Goal: Task Accomplishment & Management: Complete application form

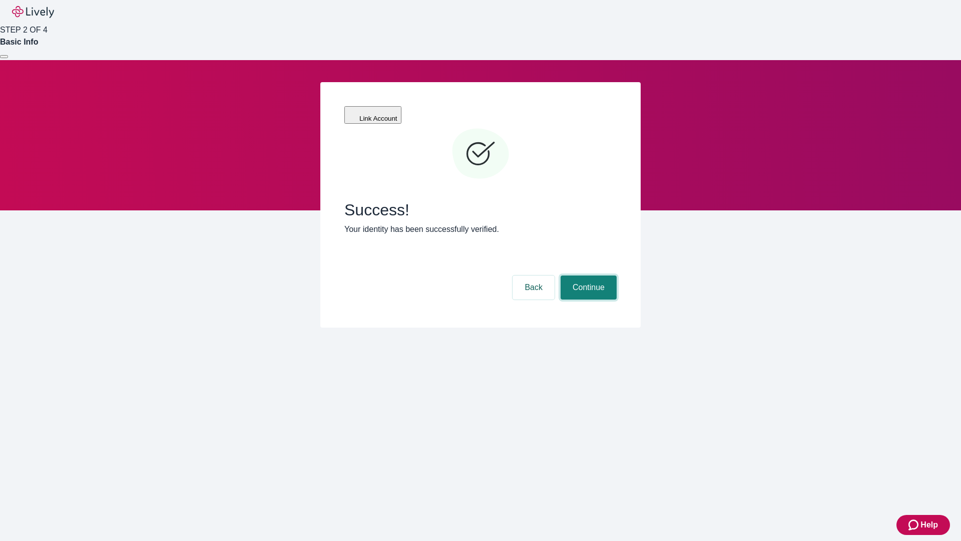
click at [587, 275] on button "Continue" at bounding box center [589, 287] width 56 height 24
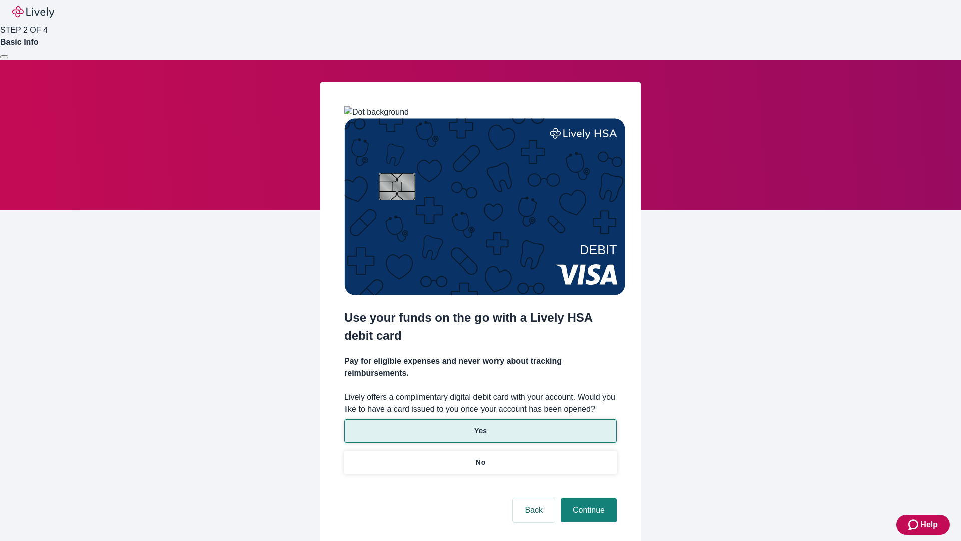
click at [480, 425] on p "Yes" at bounding box center [480, 430] width 12 height 11
click at [587, 498] on button "Continue" at bounding box center [589, 510] width 56 height 24
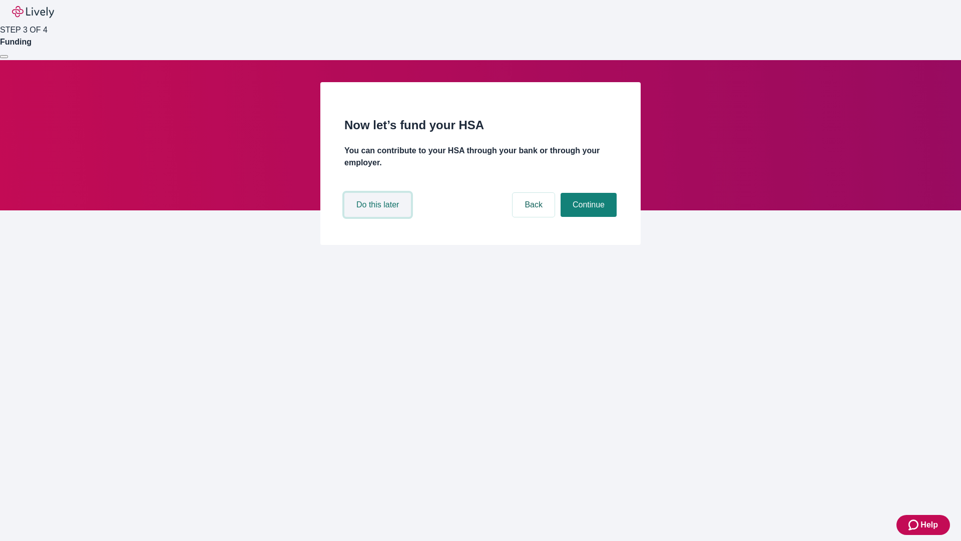
click at [379, 217] on button "Do this later" at bounding box center [377, 205] width 67 height 24
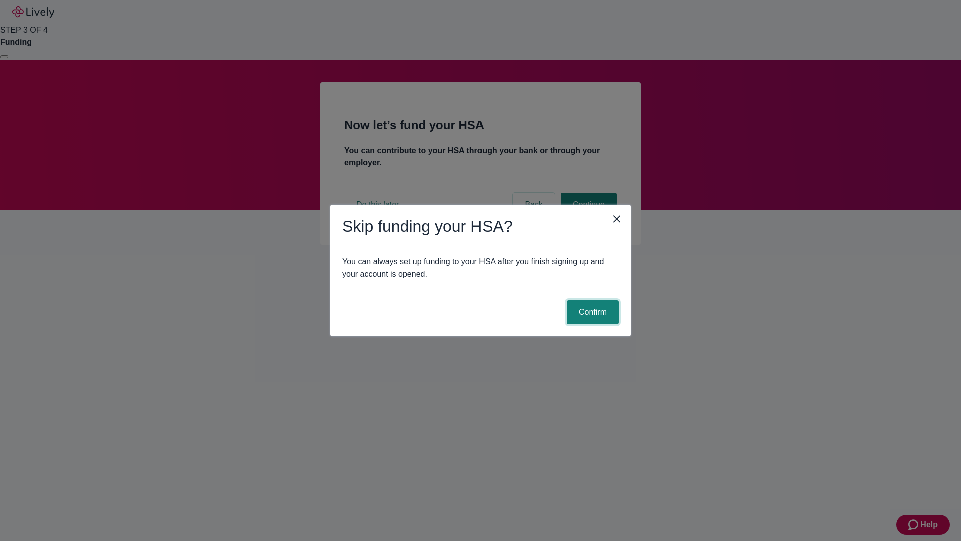
click at [591, 312] on button "Confirm" at bounding box center [593, 312] width 52 height 24
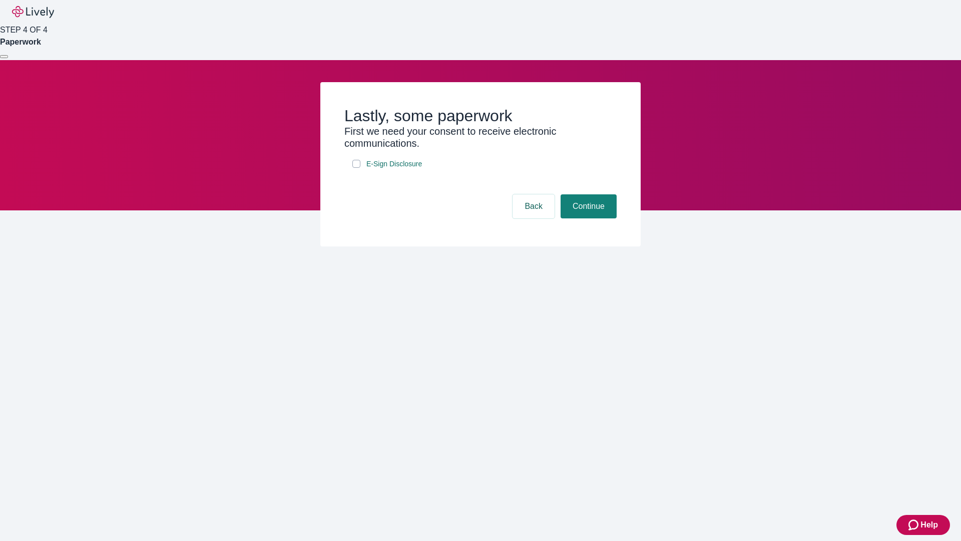
click at [356, 168] on input "E-Sign Disclosure" at bounding box center [356, 164] width 8 height 8
checkbox input "true"
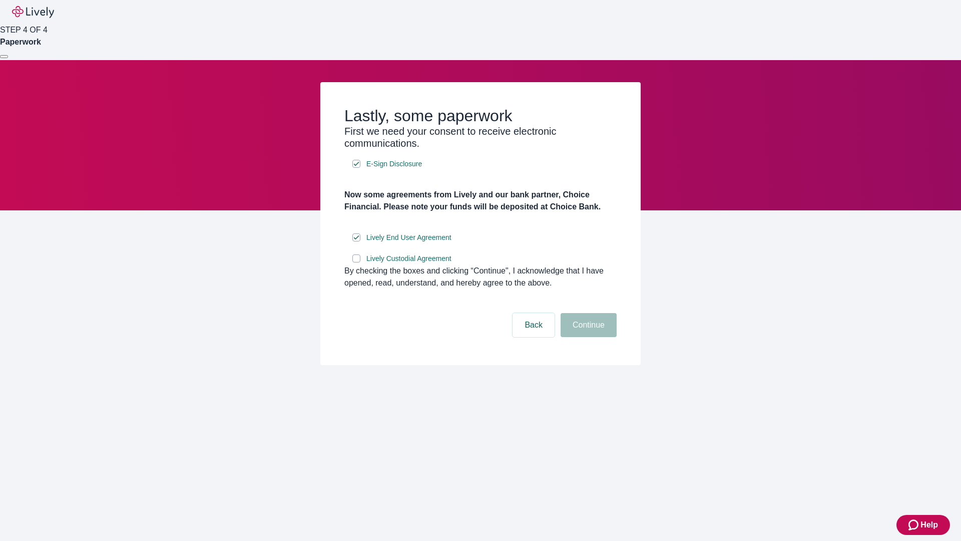
click at [356, 262] on input "Lively Custodial Agreement" at bounding box center [356, 258] width 8 height 8
checkbox input "true"
click at [587, 337] on button "Continue" at bounding box center [589, 325] width 56 height 24
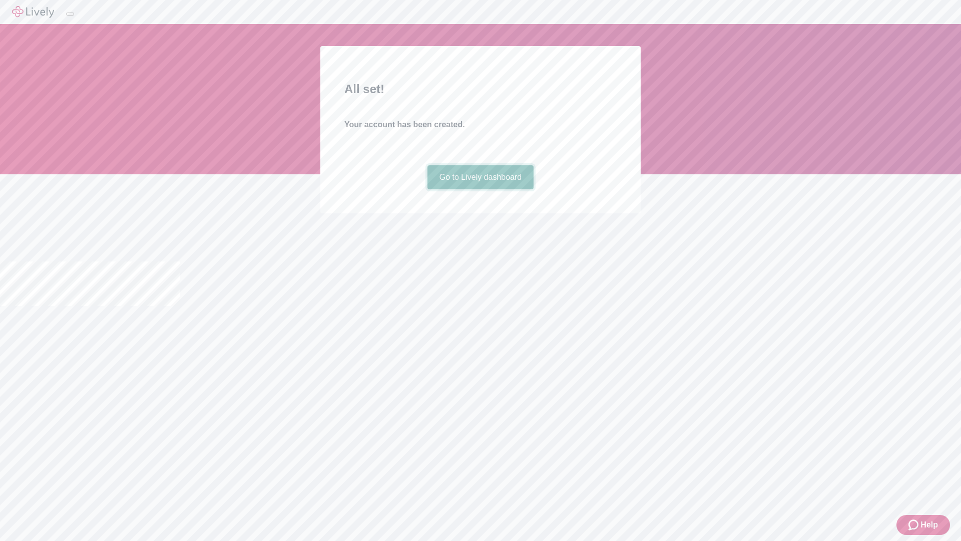
click at [480, 189] on link "Go to Lively dashboard" at bounding box center [480, 177] width 107 height 24
